Goal: Transaction & Acquisition: Purchase product/service

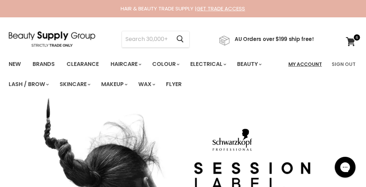
click at [314, 66] on link "My Account" at bounding box center [305, 64] width 42 height 15
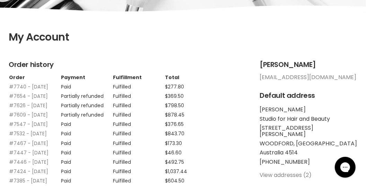
scroll to position [114, 0]
click at [37, 83] on link "#7740 - 15 Sep, 2025" at bounding box center [28, 86] width 39 height 7
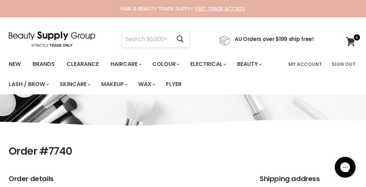
click at [142, 40] on input "Search" at bounding box center [146, 39] width 49 height 16
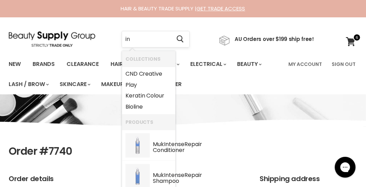
type input "i"
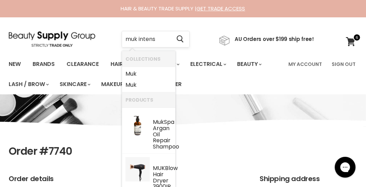
type input "muk intense"
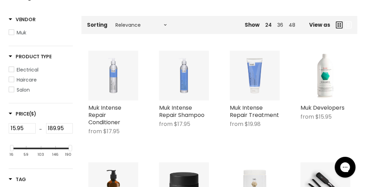
scroll to position [139, 0]
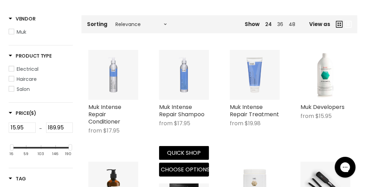
click at [193, 118] on div "Muk Intense Repair Shampoo from $17.95 Muk" at bounding box center [184, 118] width 50 height 30
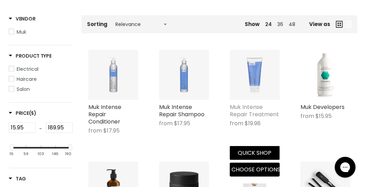
click at [241, 113] on link "Muk Intense Repair Treatment" at bounding box center [254, 110] width 49 height 15
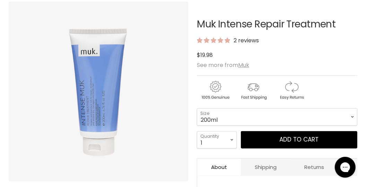
scroll to position [103, 0]
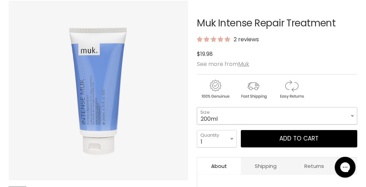
click at [241, 111] on select "200ml 1 Litre" at bounding box center [277, 115] width 160 height 17
click at [197, 107] on select "200ml 1 Litre" at bounding box center [277, 115] width 160 height 17
select select "1 Litre"
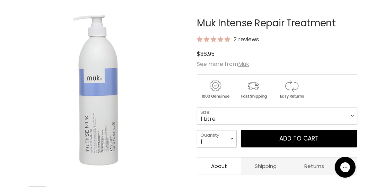
click at [224, 141] on select "1 2 3 4 5 6 7 8 9 10+" at bounding box center [217, 138] width 40 height 17
select select "2"
click at [197, 130] on select "1 2 3 4 5 6 7 8 9 10+" at bounding box center [217, 138] width 40 height 17
type input "2"
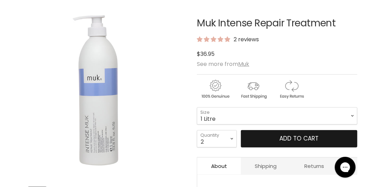
click at [301, 133] on button "Add to cart" at bounding box center [299, 138] width 116 height 17
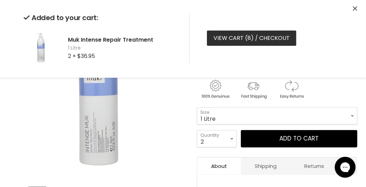
click at [258, 35] on link "View cart ( 8 ) / Checkout" at bounding box center [251, 37] width 89 height 15
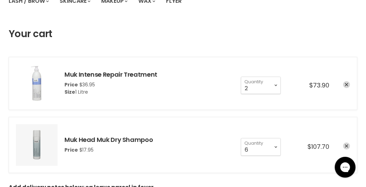
scroll to position [82, 0]
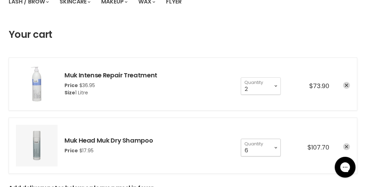
click at [265, 152] on select "1 2 3 4 5 6 7 8 9 10+" at bounding box center [261, 147] width 40 height 17
select select "3"
click at [241, 139] on select "1 2 3 4 5 6 7 8 9 10+" at bounding box center [261, 147] width 40 height 17
type input "3"
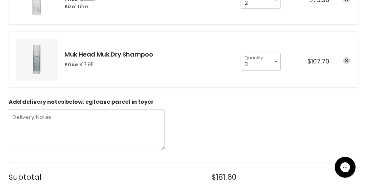
scroll to position [172, 0]
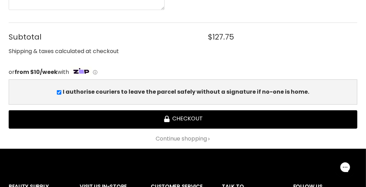
scroll to position [310, 0]
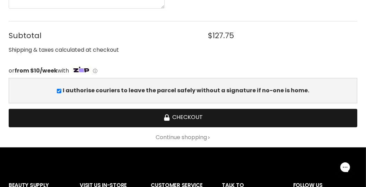
click at [246, 115] on button "Checkout" at bounding box center [183, 118] width 348 height 18
